Goal: Download file/media

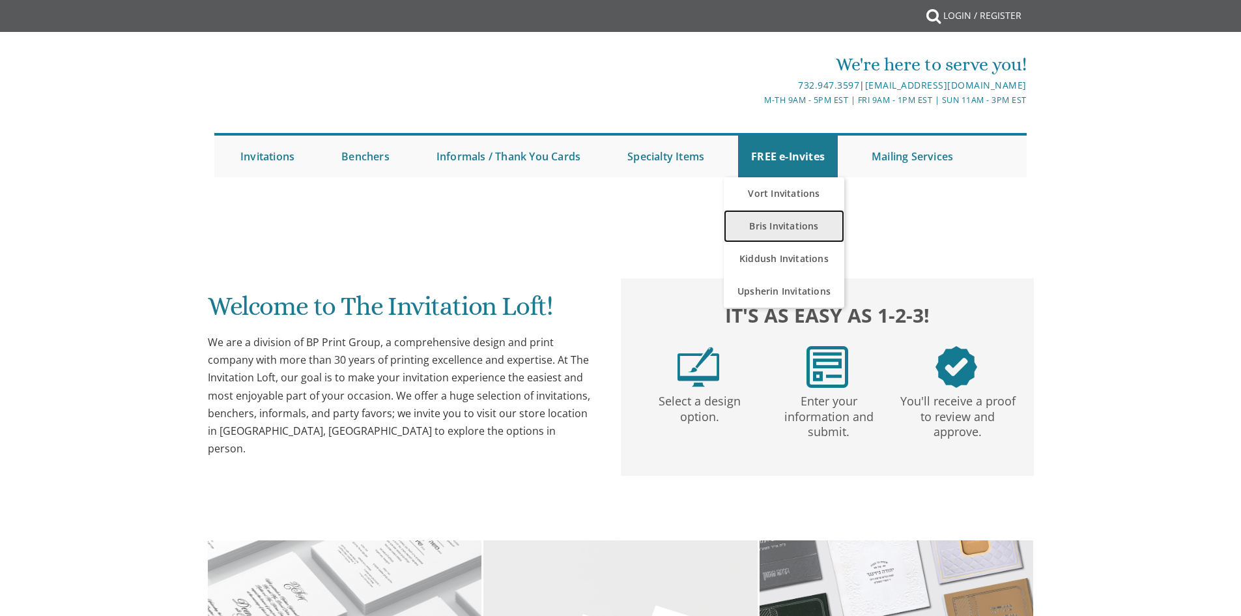
click at [791, 233] on link "Bris Invitations" at bounding box center [784, 226] width 121 height 33
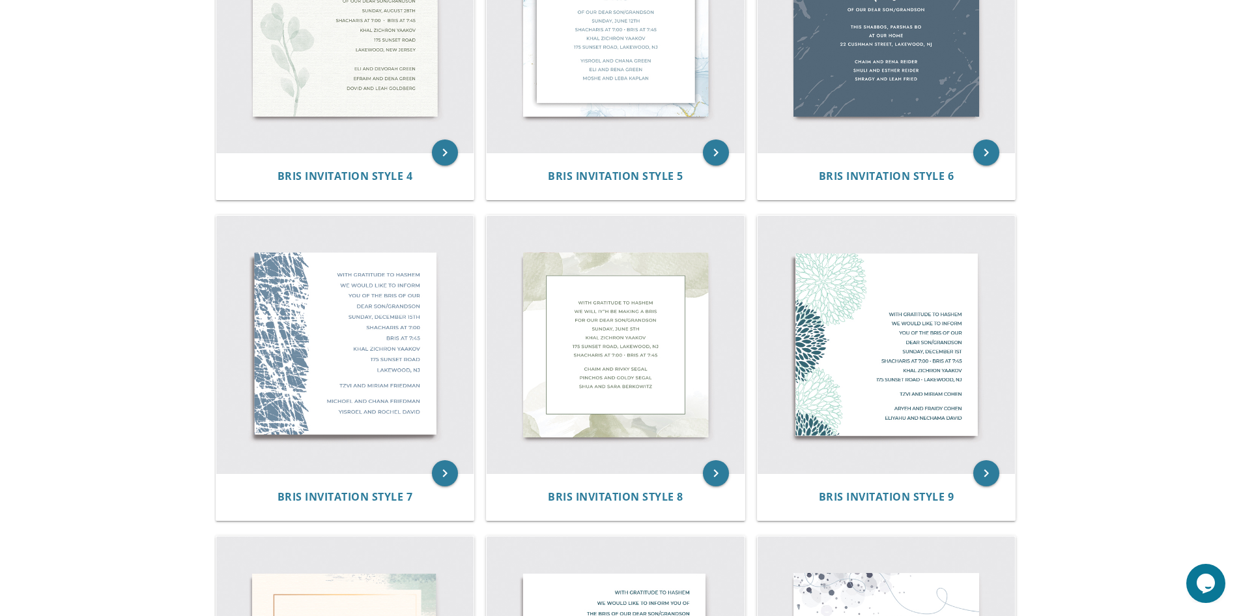
scroll to position [392, 0]
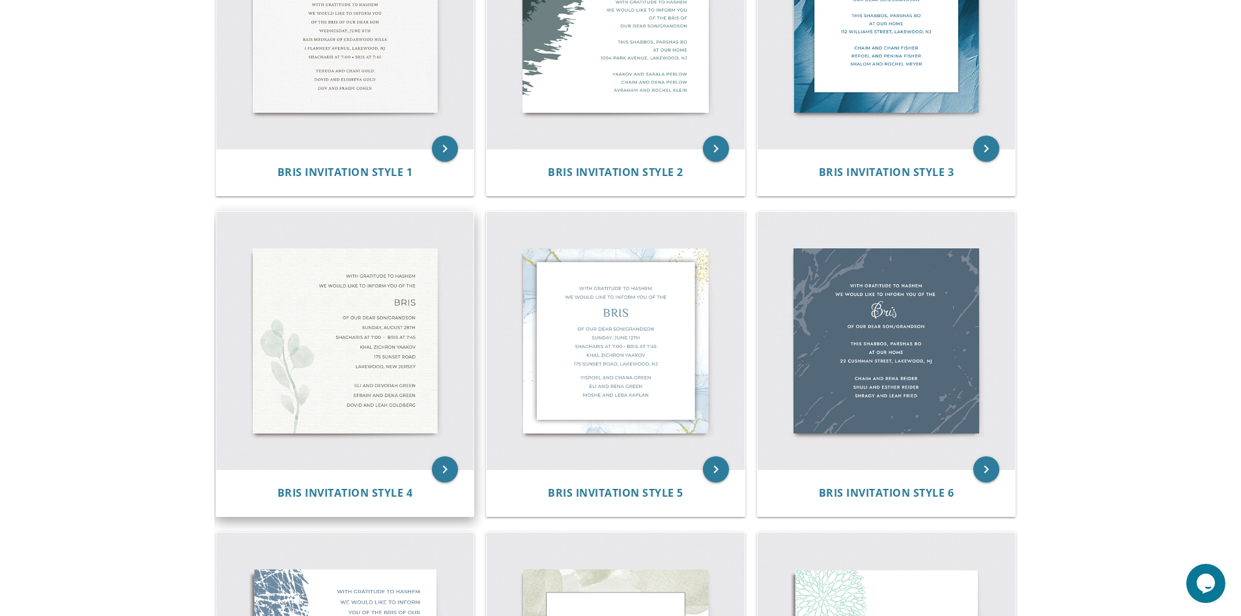
click at [334, 428] on img at bounding box center [345, 341] width 258 height 258
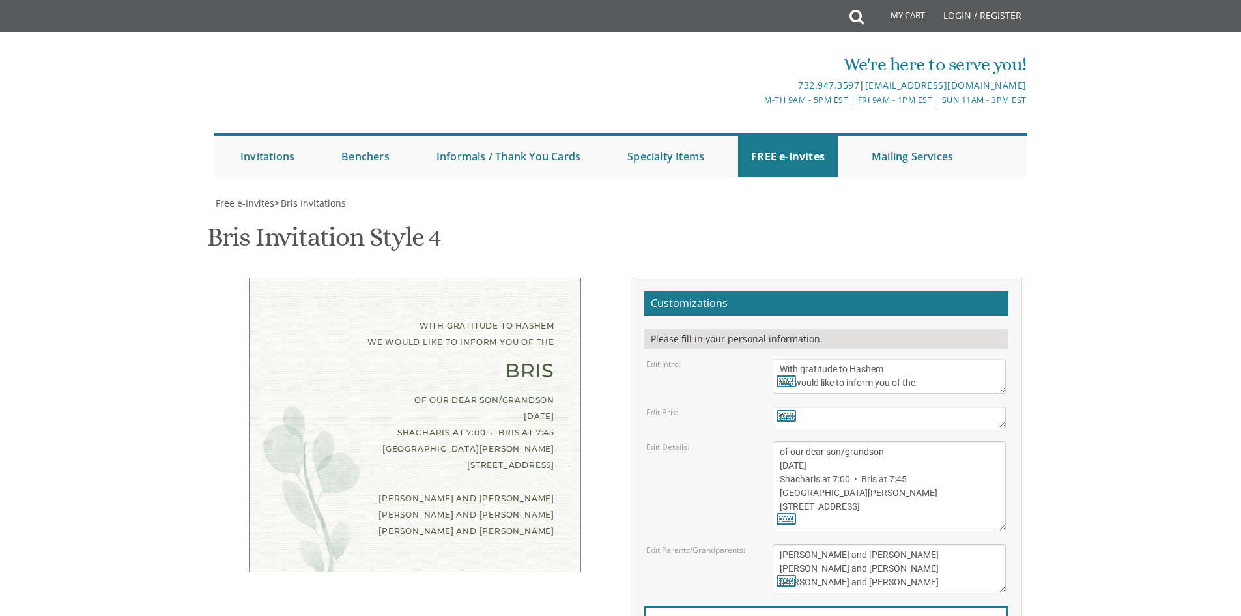
scroll to position [92, 0]
click at [894, 441] on textarea "of our dear son/grandson Sunday, August 28th Shacharis at 7:00 • Bris at 7:45 K…" at bounding box center [889, 486] width 233 height 90
drag, startPoint x: 892, startPoint y: 373, endPoint x: 777, endPoint y: 371, distance: 115.3
click at [777, 441] on textarea "of our dear son/grandson Sunday, August 28th Shacharis at 7:00 • Bris at 7:45 K…" at bounding box center [889, 486] width 233 height 90
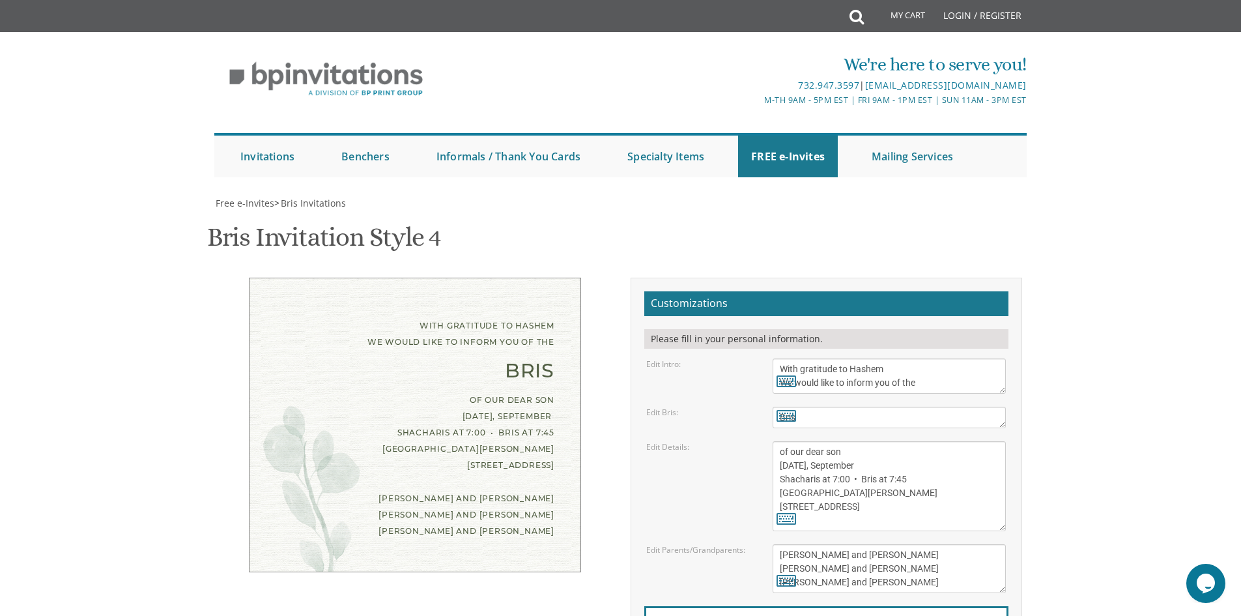
click at [1092, 98] on body "My Cart Total: View Cart Item(s) Submit My Cart Total: View Cart Item(s) Login …" at bounding box center [620, 538] width 1241 height 1077
click at [892, 441] on textarea "of our dear son/grandson Sunday, August 28th Shacharis at 7:00 • Bris at 7:45 K…" at bounding box center [889, 486] width 233 height 90
click at [883, 441] on textarea "of our dear son/grandson [DATE] Shacharis at 7:00 • Bris at 7:45 [GEOGRAPHIC_DA…" at bounding box center [889, 486] width 233 height 90
type textarea "of our dear son Friday, September 19 Shacharis at 7:00 • Bris at 7:45 Khal Zich…"
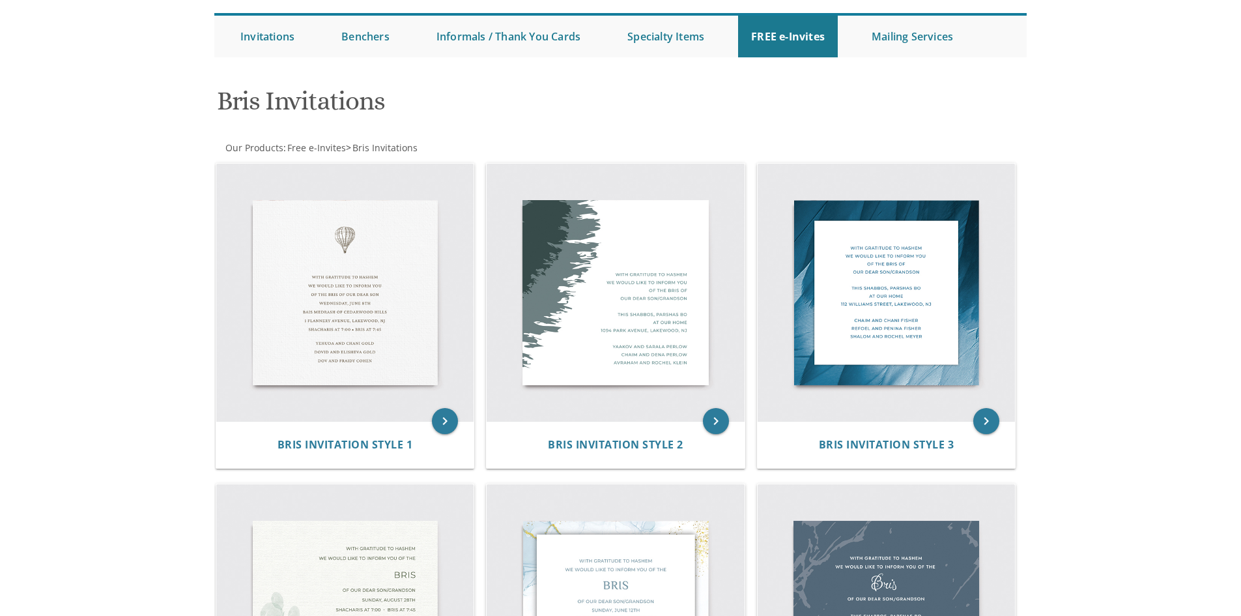
scroll to position [118, 0]
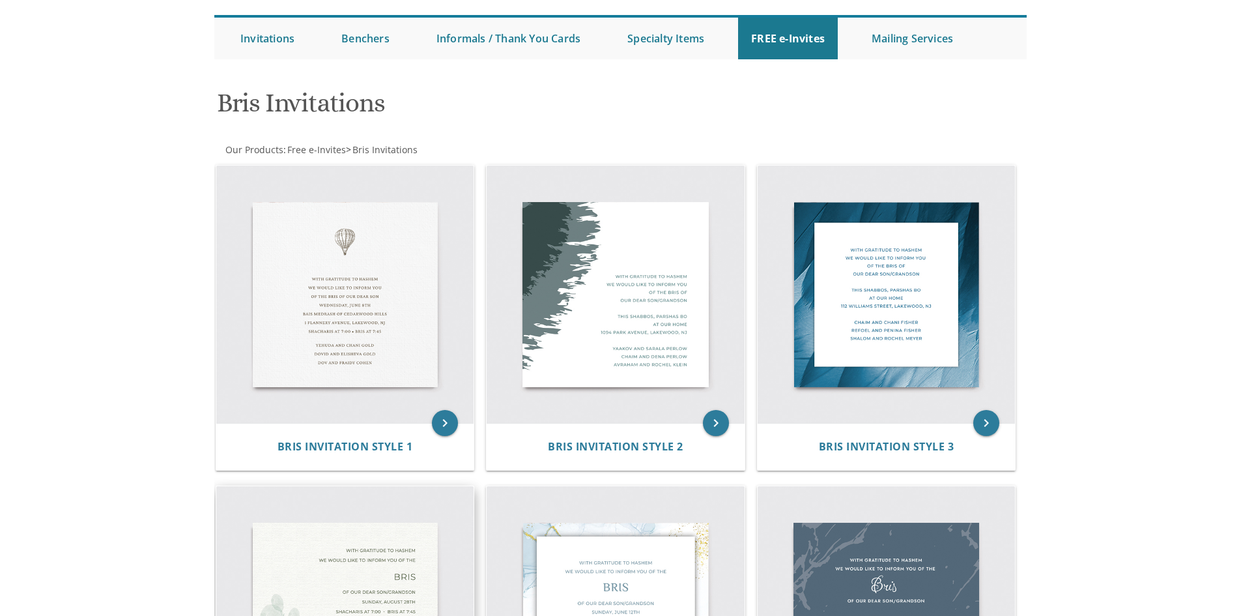
click at [311, 572] on img at bounding box center [345, 615] width 258 height 258
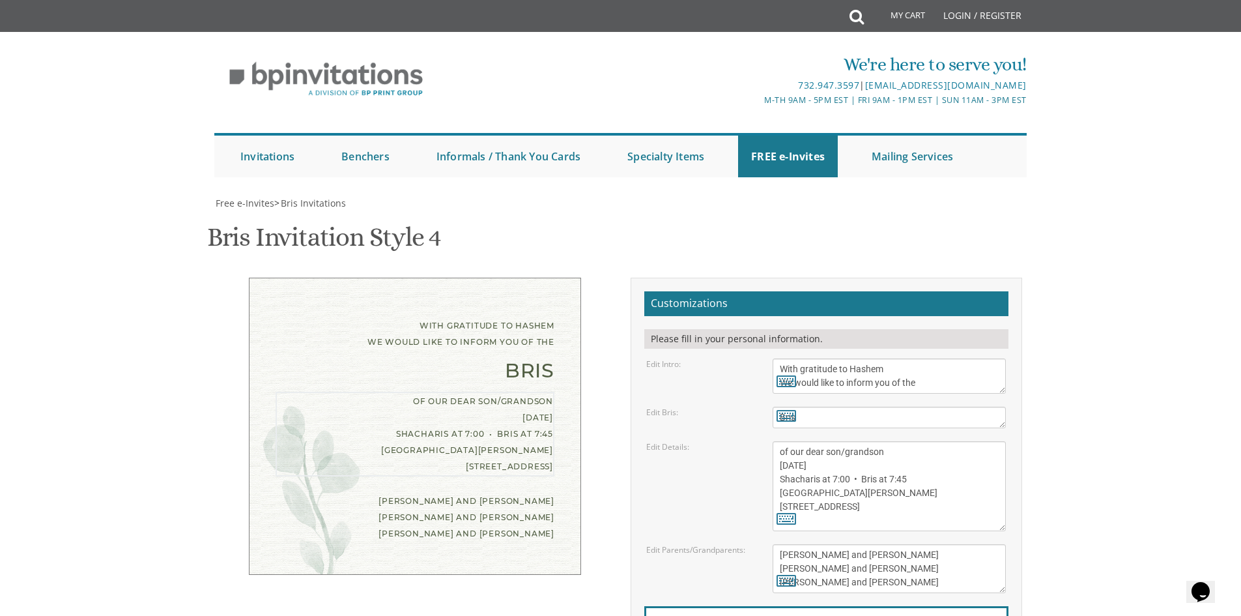
drag, startPoint x: 868, startPoint y: 464, endPoint x: 771, endPoint y: 466, distance: 97.7
click at [771, 466] on div "of our dear son/grandson [DATE] Shacharis at 7:00 • Bris at 7:45 [GEOGRAPHIC_DA…" at bounding box center [889, 486] width 253 height 90
click at [842, 477] on textarea "of our dear son/grandson [DATE] Shacharis at 7:00 • Bris at 7:45 [GEOGRAPHIC_DA…" at bounding box center [889, 486] width 233 height 90
drag, startPoint x: 818, startPoint y: 479, endPoint x: 759, endPoint y: 477, distance: 59.3
click at [759, 477] on div "Edit Details: of our dear son/grandson [DATE] Shacharis at 7:00 • Bris at 7:45 …" at bounding box center [825, 486] width 379 height 90
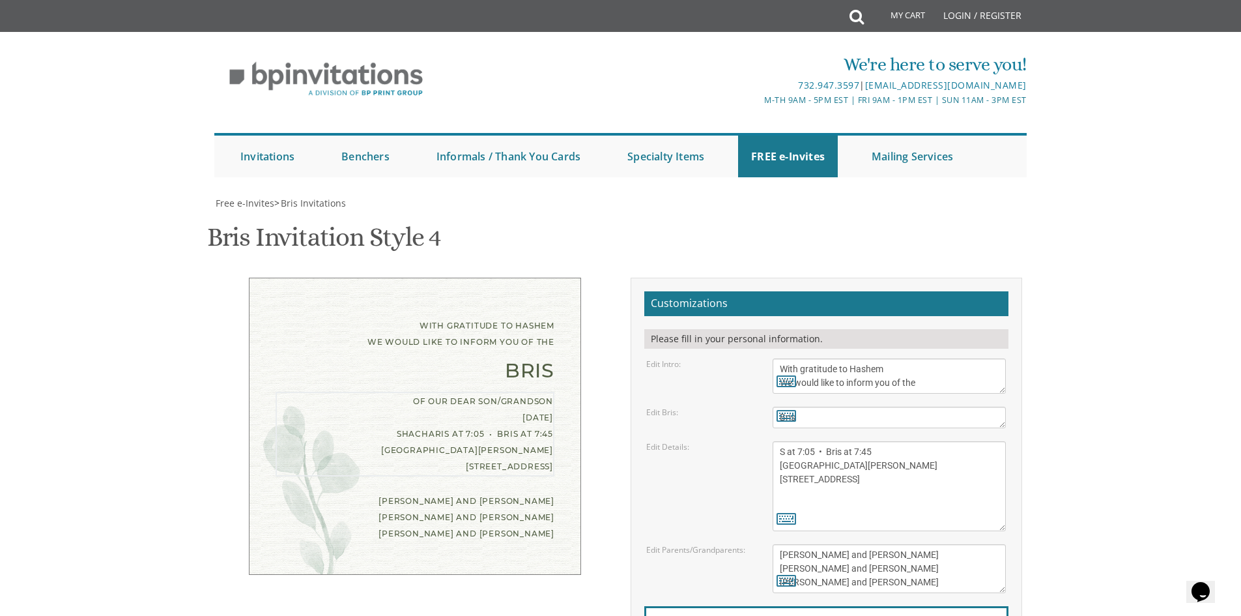
click at [759, 477] on div "Edit Details: of our dear son/grandson [DATE] Shacharis at 7:00 • Bris at 7:45 …" at bounding box center [825, 486] width 379 height 90
click at [804, 483] on textarea "of our dear son/grandson [DATE] Shacharis at 7:00 • Bris at 7:45 [GEOGRAPHIC_DA…" at bounding box center [889, 486] width 233 height 90
click at [814, 481] on textarea "of our dear son/grandson [DATE] Shacharis at 7:00 • Bris at 7:45 [GEOGRAPHIC_DA…" at bounding box center [889, 486] width 233 height 90
drag, startPoint x: 817, startPoint y: 481, endPoint x: 785, endPoint y: 477, distance: 32.8
click at [785, 477] on textarea "of our dear son/grandson [DATE] Shacharis at 7:00 • Bris at 7:45 [GEOGRAPHIC_DA…" at bounding box center [889, 486] width 233 height 90
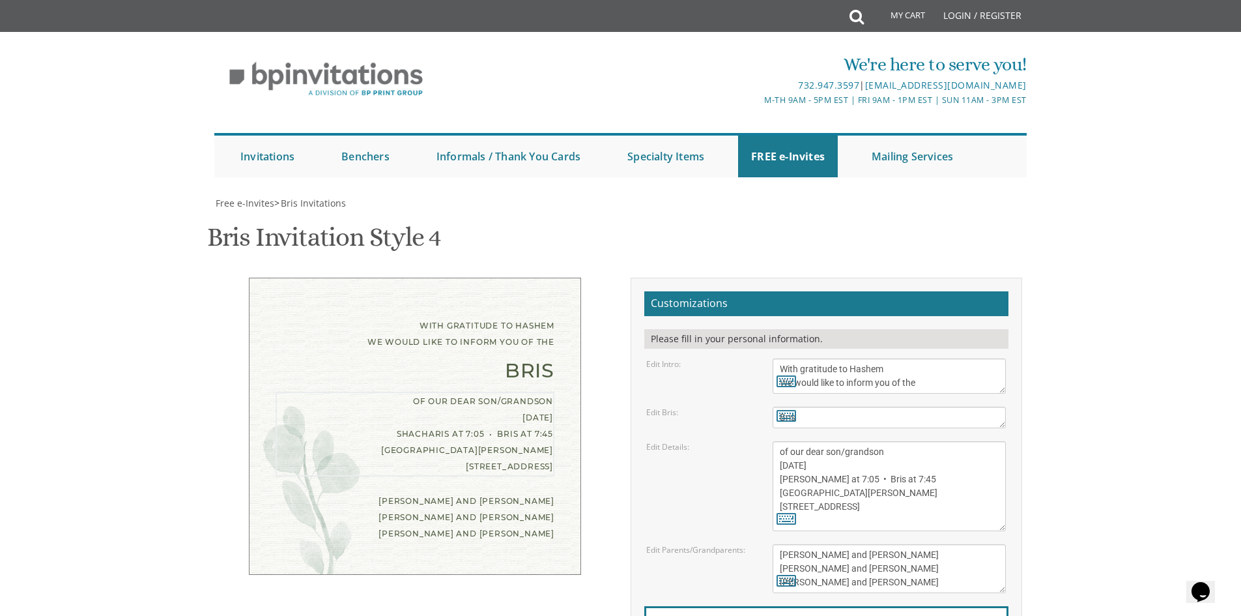
drag, startPoint x: 896, startPoint y: 482, endPoint x: 879, endPoint y: 478, distance: 16.7
click at [879, 478] on textarea "of our dear son/grandson [DATE] Shacharis at 7:00 • Bris at 7:45 [GEOGRAPHIC_DA…" at bounding box center [889, 486] width 233 height 90
drag, startPoint x: 864, startPoint y: 494, endPoint x: 780, endPoint y: 489, distance: 84.9
click at [780, 489] on textarea "of our dear son/grandson [DATE] Shacharis at 7:00 • Bris at 7:45 [GEOGRAPHIC_DA…" at bounding box center [889, 486] width 233 height 90
drag, startPoint x: 868, startPoint y: 509, endPoint x: 770, endPoint y: 505, distance: 97.8
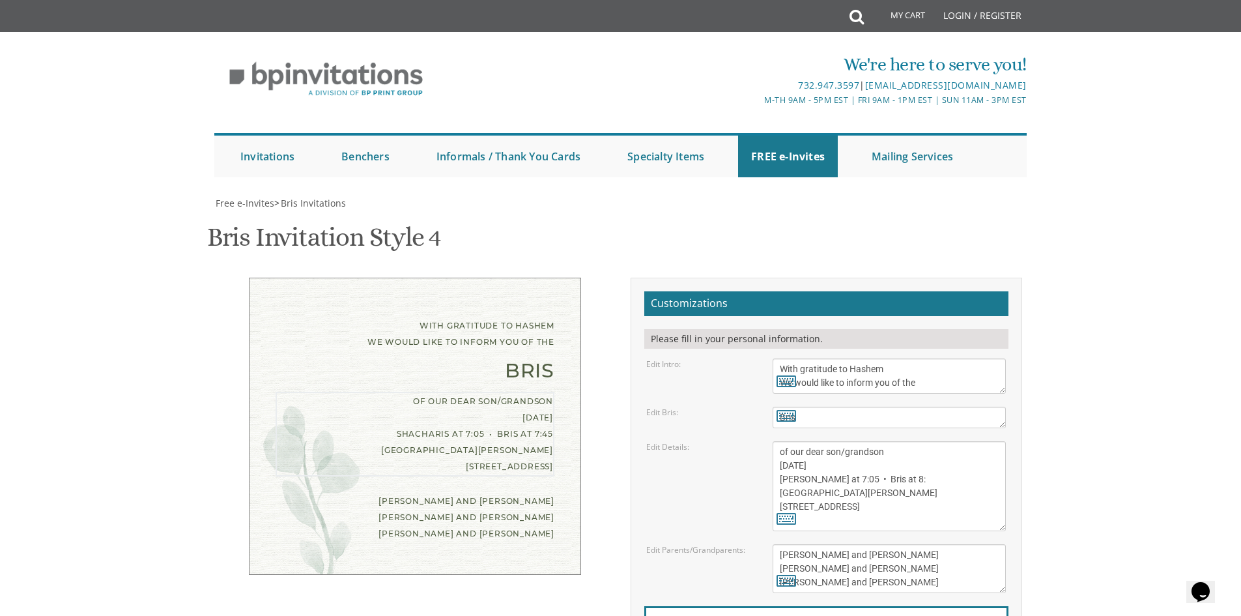
click at [770, 505] on div "of our dear son/grandson [DATE] Shacharis at 7:00 • Bris at 7:45 [GEOGRAPHIC_DA…" at bounding box center [889, 486] width 253 height 90
type textarea "of our dear son/grandson [DATE] [PERSON_NAME] at 7:05 • Bris at 8:20 [GEOGRAPHI…"
drag, startPoint x: 929, startPoint y: 480, endPoint x: 731, endPoint y: 428, distance: 204.1
click at [731, 428] on form "Customizations Please fill in your personal information. Edit Intro: With grati…" at bounding box center [826, 499] width 364 height 417
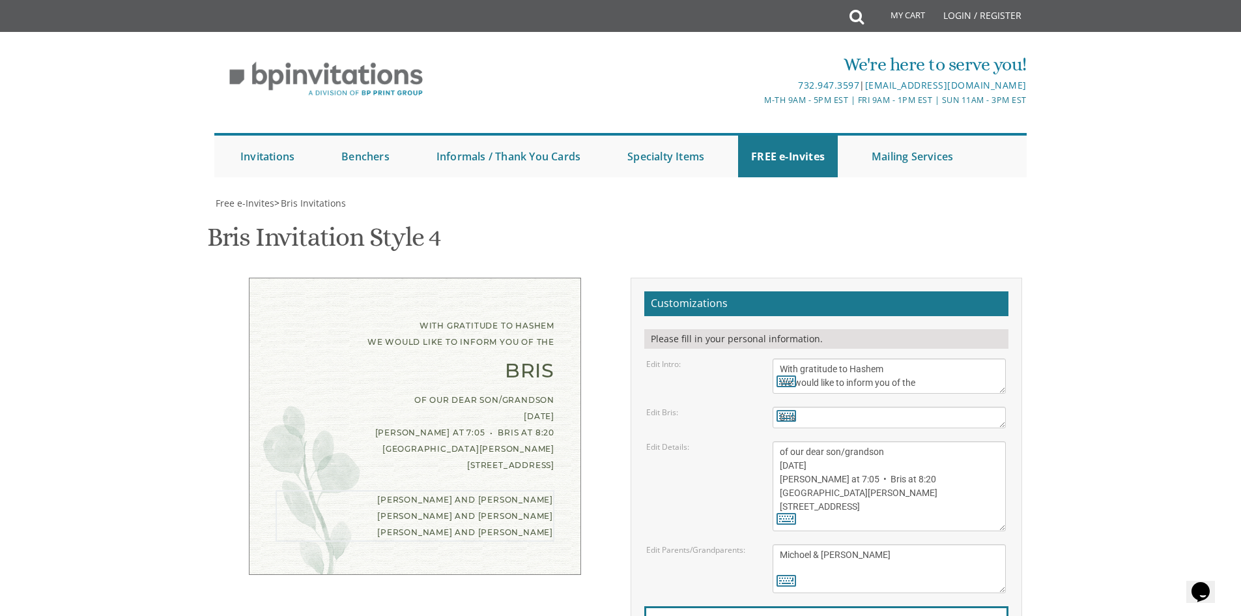
type textarea "Michoel & [PERSON_NAME]"
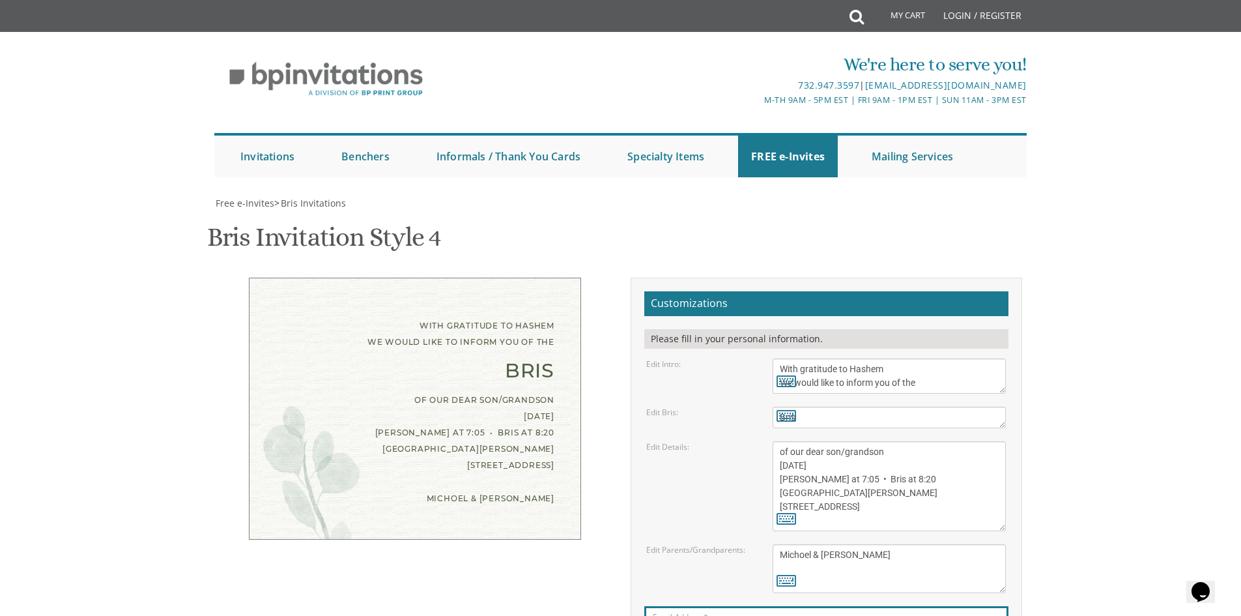
type input "[EMAIL_ADDRESS][DOMAIN_NAME]"
click at [1025, 414] on div "Customizations Please fill in your personal information. Edit Intro:" at bounding box center [826, 503] width 411 height 453
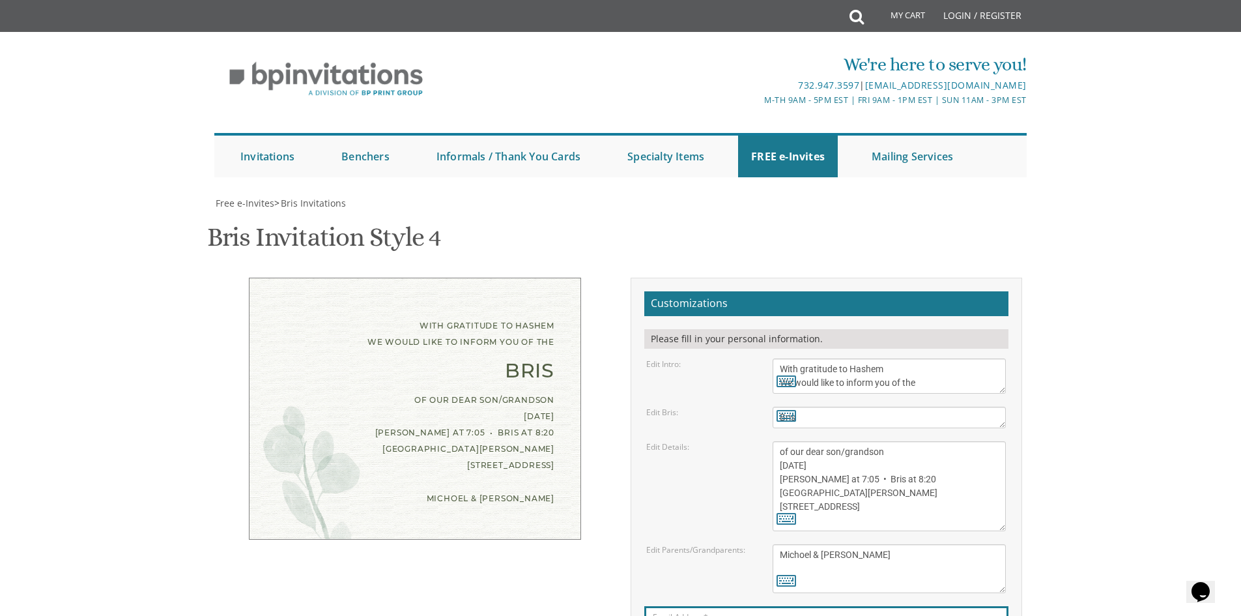
click at [1014, 421] on div "Customizations Please fill in your personal information. Edit Intro: With grati…" at bounding box center [826, 503] width 391 height 453
drag, startPoint x: 887, startPoint y: 205, endPoint x: 842, endPoint y: 205, distance: 44.9
click at [842, 441] on textarea "of our dear son/grandson [DATE] Shacharis at 7:00 • Bris at 7:45 [GEOGRAPHIC_DA…" at bounding box center [889, 486] width 233 height 90
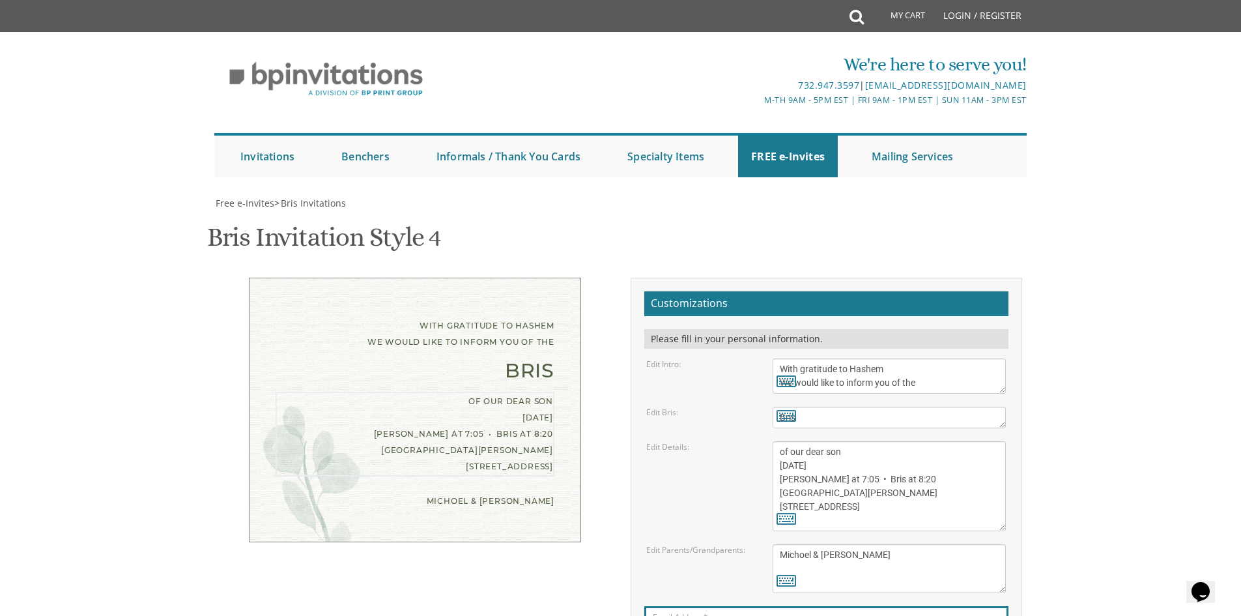
click at [785, 441] on textarea "of our dear son/grandson [DATE] Shacharis at 7:00 • Bris at 7:45 [GEOGRAPHIC_DA…" at bounding box center [889, 486] width 233 height 90
click at [784, 441] on textarea "of our dear son/grandson [DATE] Shacharis at 7:00 • Bris at 7:45 [GEOGRAPHIC_DA…" at bounding box center [889, 486] width 233 height 90
type textarea "of our dear son [DATE] Selichos at 7:05 • Bris at 8:20 [GEOGRAPHIC_DATA][PERSON…"
